Goal: Task Accomplishment & Management: Use online tool/utility

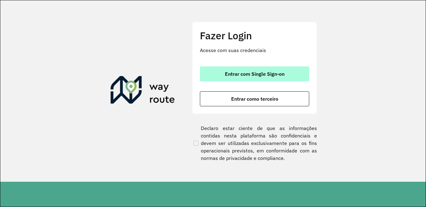
click at [249, 73] on span "Entrar com Single Sign-on" at bounding box center [255, 73] width 60 height 5
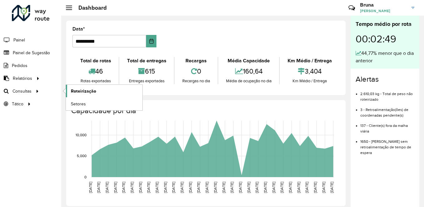
click at [94, 94] on span "Roteirização" at bounding box center [83, 91] width 25 height 7
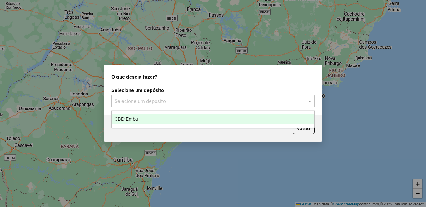
click at [160, 104] on input "text" at bounding box center [207, 101] width 184 height 7
click at [157, 118] on div "CDD Embu" at bounding box center [213, 119] width 202 height 11
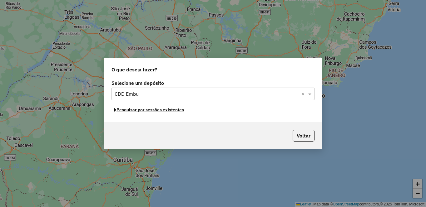
click at [147, 110] on button "Pesquisar por sessões existentes" at bounding box center [148, 110] width 75 height 10
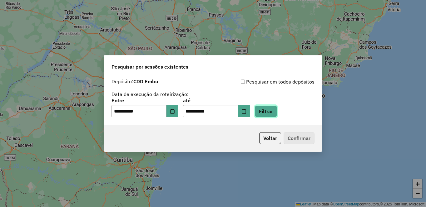
click at [277, 109] on button "Filtrar" at bounding box center [266, 112] width 22 height 12
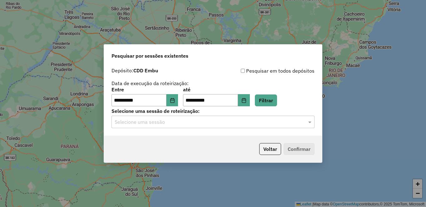
click at [183, 123] on input "text" at bounding box center [207, 122] width 184 height 7
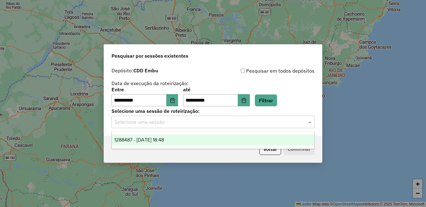
click at [164, 139] on span "1288487 - [DATE] 18:48" at bounding box center [139, 139] width 50 height 5
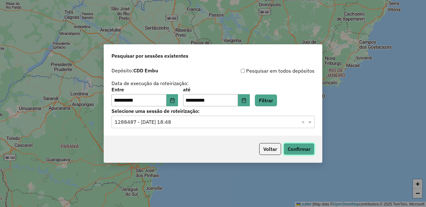
click at [287, 144] on button "Confirmar" at bounding box center [298, 149] width 31 height 12
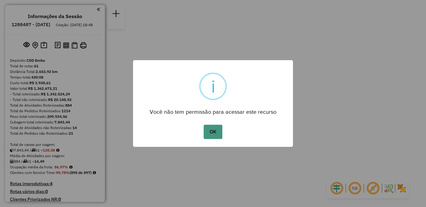
click at [215, 135] on button "OK" at bounding box center [213, 132] width 18 height 14
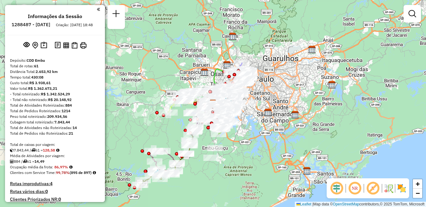
click at [360, 187] on em at bounding box center [354, 188] width 15 height 15
click at [374, 190] on em at bounding box center [372, 188] width 15 height 15
click at [398, 189] on img at bounding box center [401, 189] width 10 height 10
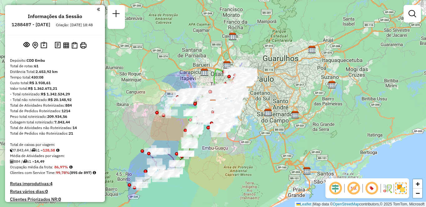
scroll to position [260, 0]
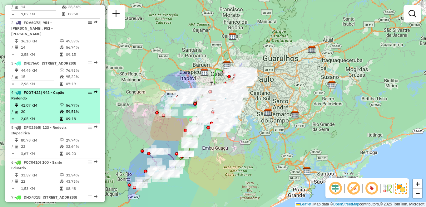
click at [54, 109] on td "41,07 KM" at bounding box center [40, 105] width 39 height 6
select select "**********"
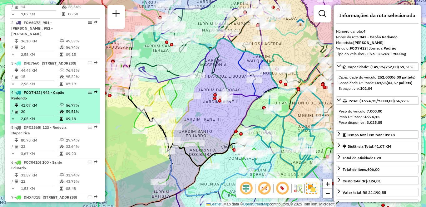
click at [88, 94] on em at bounding box center [90, 93] width 4 height 4
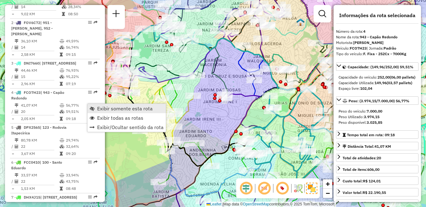
click at [117, 110] on span "Exibir somente esta rota" at bounding box center [125, 108] width 56 height 5
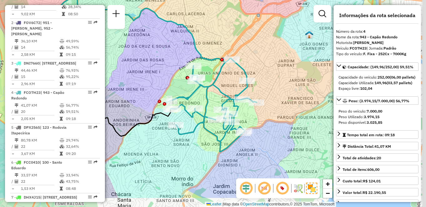
drag, startPoint x: 263, startPoint y: 71, endPoint x: 208, endPoint y: 52, distance: 57.5
click at [209, 53] on div "Janela de atendimento Grade de atendimento Capacidade Transportadoras Veículos …" at bounding box center [213, 103] width 426 height 207
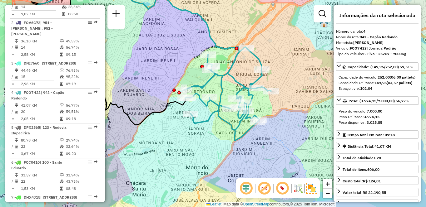
drag, startPoint x: 272, startPoint y: 132, endPoint x: 288, endPoint y: 119, distance: 20.7
click at [289, 119] on div "Janela de atendimento Grade de atendimento Capacidade Transportadoras Veículos …" at bounding box center [213, 103] width 426 height 207
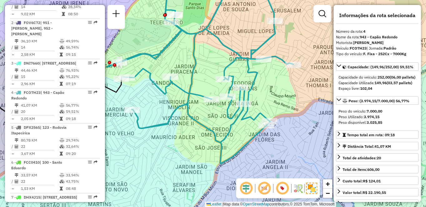
drag, startPoint x: 252, startPoint y: 101, endPoint x: 213, endPoint y: 115, distance: 41.9
click at [213, 115] on div "Janela de atendimento Grade de atendimento Capacidade Transportadoras Veículos …" at bounding box center [213, 103] width 426 height 207
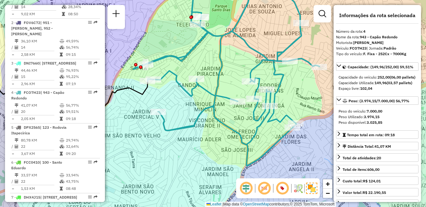
drag, startPoint x: 303, startPoint y: 121, endPoint x: 272, endPoint y: 123, distance: 30.9
click at [272, 123] on icon at bounding box center [260, 52] width 70 height 143
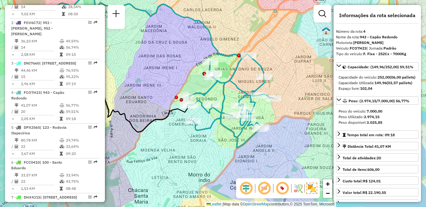
scroll to position [709, 0]
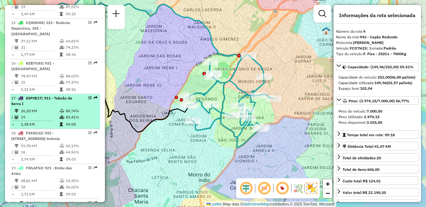
click at [67, 114] on td "80,74%" at bounding box center [82, 111] width 32 height 6
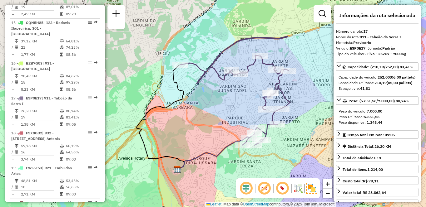
scroll to position [260, 0]
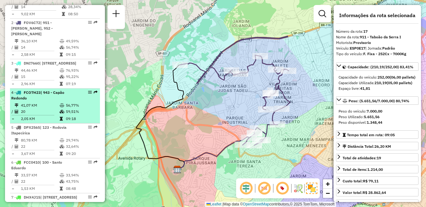
click at [35, 109] on td "41,07 KM" at bounding box center [40, 105] width 39 height 6
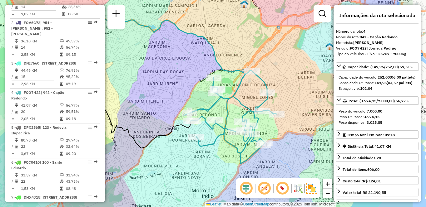
drag, startPoint x: 248, startPoint y: 125, endPoint x: 185, endPoint y: 105, distance: 65.9
click at [185, 105] on div "Janela de atendimento Grade de atendimento Capacidade Transportadoras Veículos …" at bounding box center [213, 103] width 426 height 207
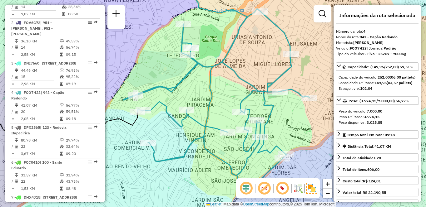
scroll to position [709, 0]
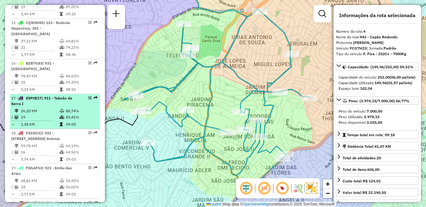
drag, startPoint x: 69, startPoint y: 108, endPoint x: 112, endPoint y: 108, distance: 43.1
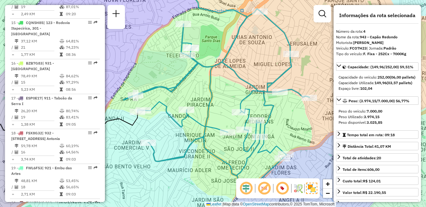
click at [69, 107] on div "17 - ESP0E17 | 911 - Taboão da Serra I" at bounding box center [44, 101] width 66 height 11
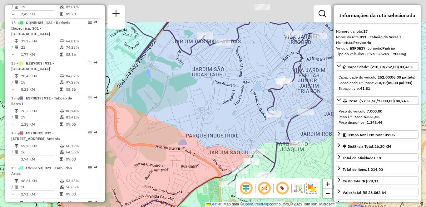
drag, startPoint x: 255, startPoint y: 51, endPoint x: 255, endPoint y: 96, distance: 44.9
click at [255, 96] on div "Janela de atendimento Grade de atendimento Capacidade Transportadoras Veículos …" at bounding box center [213, 103] width 426 height 207
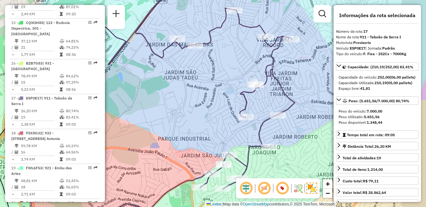
drag, startPoint x: 263, startPoint y: 112, endPoint x: 250, endPoint y: 111, distance: 12.8
click at [250, 111] on div "Janela de atendimento Grade de atendimento Capacidade Transportadoras Veículos …" at bounding box center [213, 103] width 426 height 207
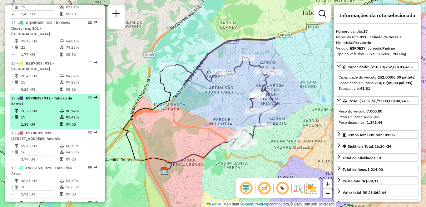
click at [52, 114] on td "26,20 KM" at bounding box center [40, 111] width 39 height 6
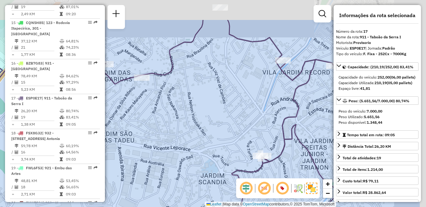
drag, startPoint x: 252, startPoint y: 49, endPoint x: 201, endPoint y: 90, distance: 65.0
click at [201, 90] on div "Janela de atendimento Grade de atendimento Capacidade Transportadoras Veículos …" at bounding box center [213, 103] width 426 height 207
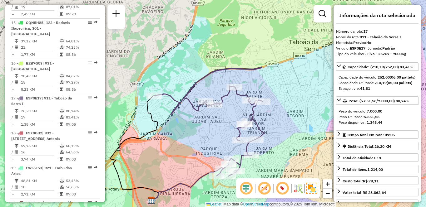
click at [245, 84] on div "Janela de atendimento Grade de atendimento Capacidade Transportadoras Veículos …" at bounding box center [213, 103] width 426 height 207
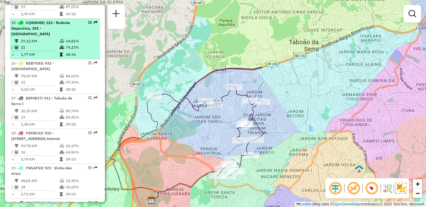
click at [78, 32] on div "15 - CQN5H85 | 123 - Rodovia Itapecirica, 301 - Itapecirica da Serra" at bounding box center [54, 28] width 87 height 17
select select "**********"
